Goal: Complete application form

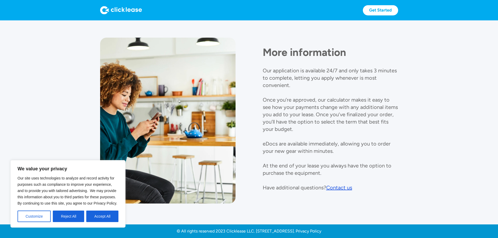
scroll to position [603, 0]
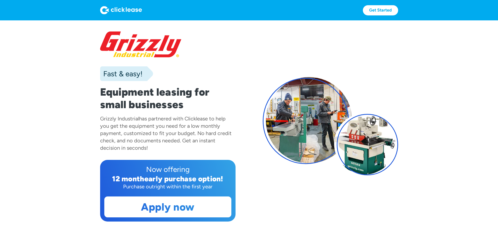
scroll to position [105, 0]
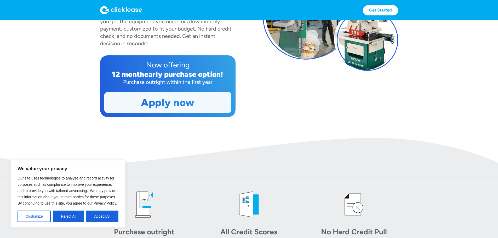
click at [145, 113] on link "Apply now" at bounding box center [168, 102] width 127 height 20
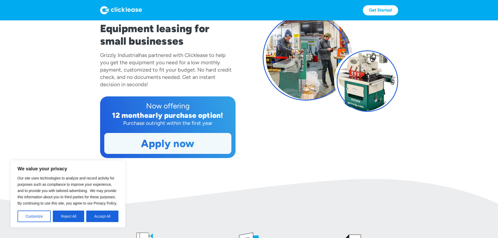
scroll to position [78, 0]
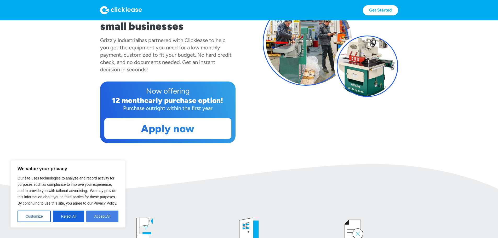
click at [103, 218] on button "Accept All" at bounding box center [102, 217] width 32 height 12
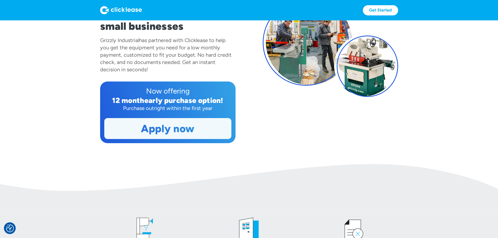
click at [157, 139] on link "Apply now" at bounding box center [168, 128] width 127 height 20
